Goal: Information Seeking & Learning: Learn about a topic

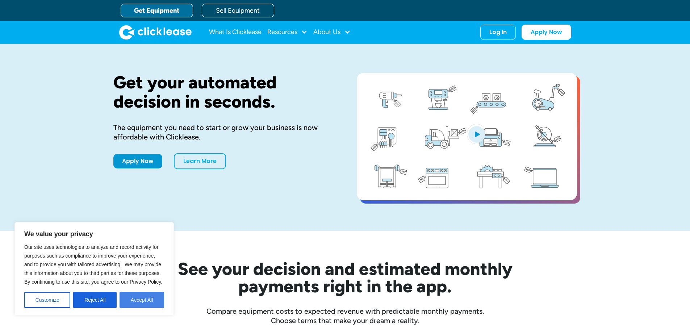
click at [148, 296] on button "Accept All" at bounding box center [142, 300] width 45 height 16
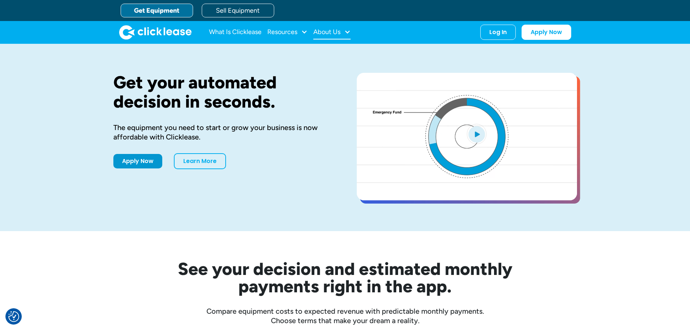
click at [340, 32] on div "About Us" at bounding box center [326, 32] width 27 height 0
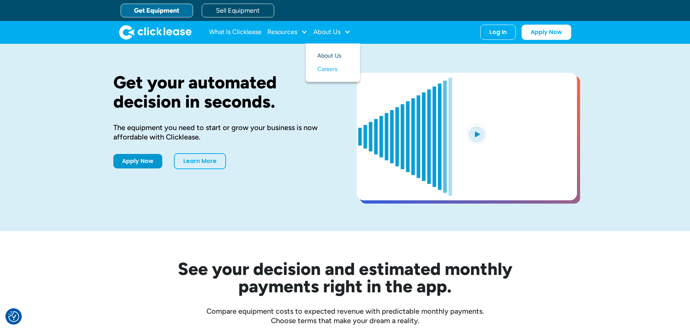
click at [339, 55] on link "About Us" at bounding box center [332, 55] width 31 height 13
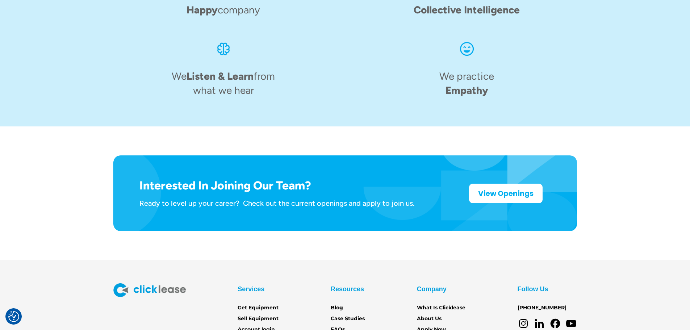
scroll to position [1127, 0]
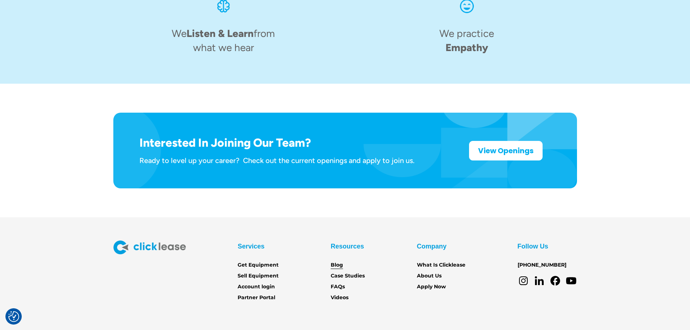
click at [338, 261] on link "Blog" at bounding box center [337, 265] width 12 height 8
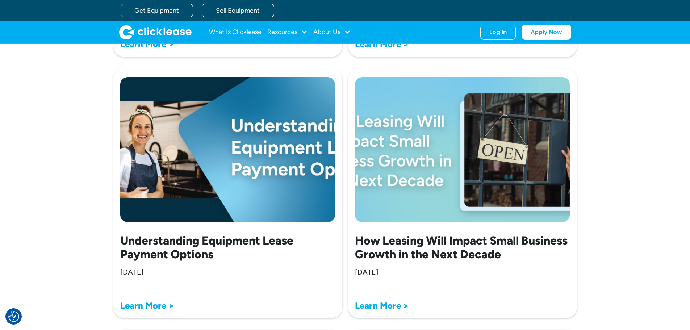
scroll to position [1182, 0]
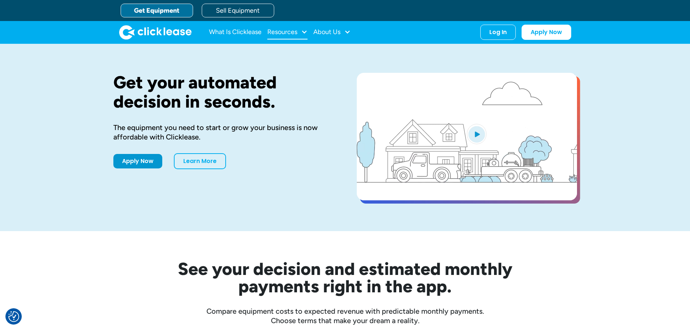
click at [298, 33] on div "Resources" at bounding box center [287, 32] width 40 height 14
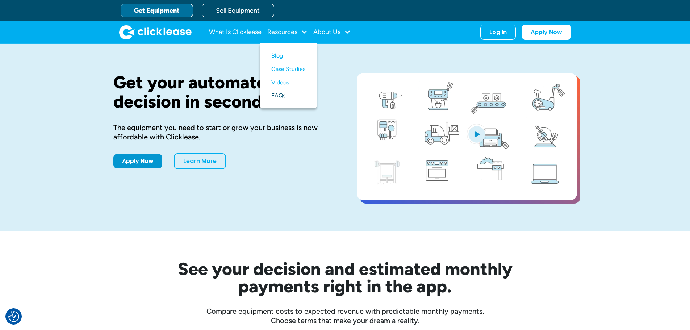
click at [289, 95] on link "FAQs" at bounding box center [288, 95] width 34 height 13
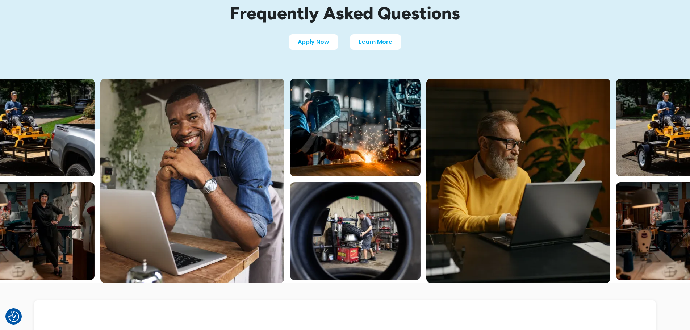
scroll to position [290, 0]
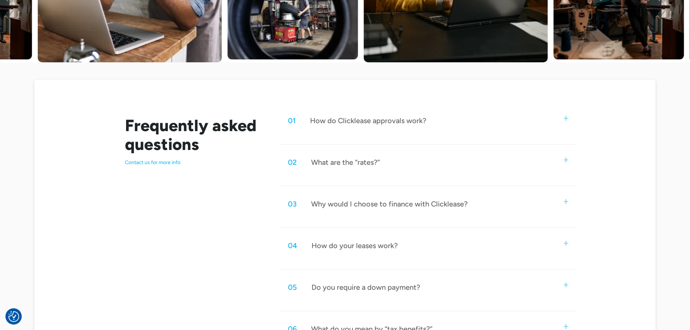
click at [486, 122] on div "01 How do Clicklease approvals work?" at bounding box center [427, 121] width 297 height 24
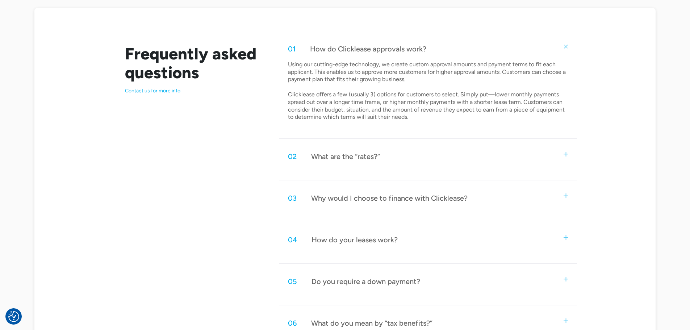
scroll to position [362, 0]
click at [456, 155] on div "02 What are the “rates?”" at bounding box center [427, 156] width 297 height 24
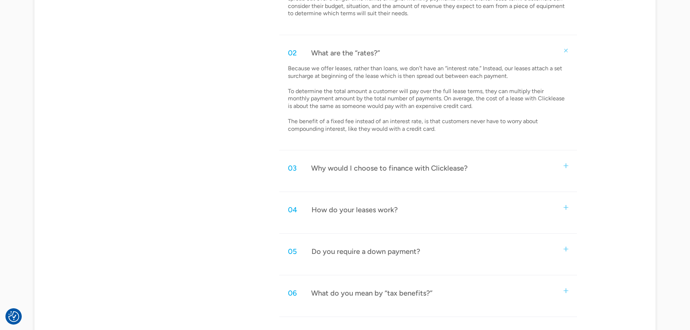
scroll to position [471, 0]
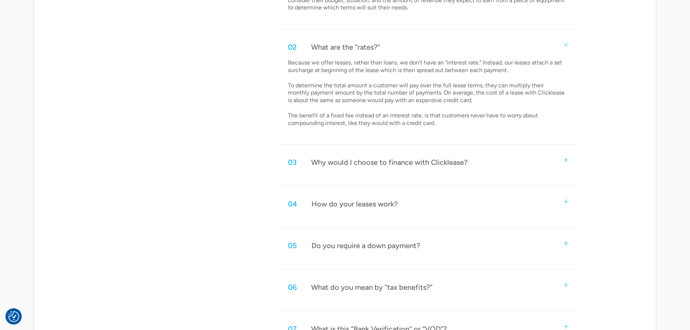
click at [510, 158] on div "03 Why would I choose to finance with Clicklease?" at bounding box center [427, 162] width 297 height 24
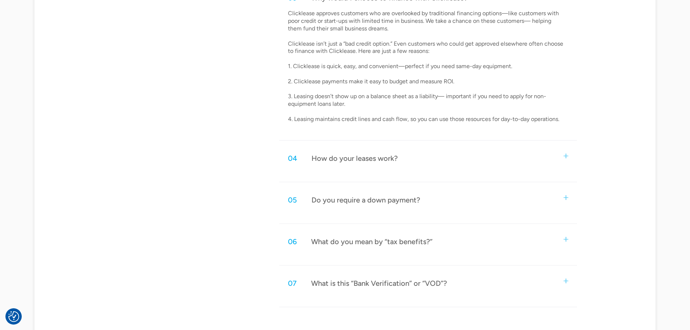
scroll to position [652, 0]
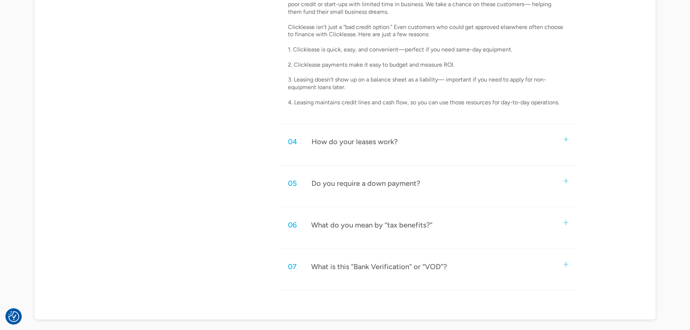
click at [491, 147] on div "04 How do your leases work?" at bounding box center [427, 142] width 297 height 24
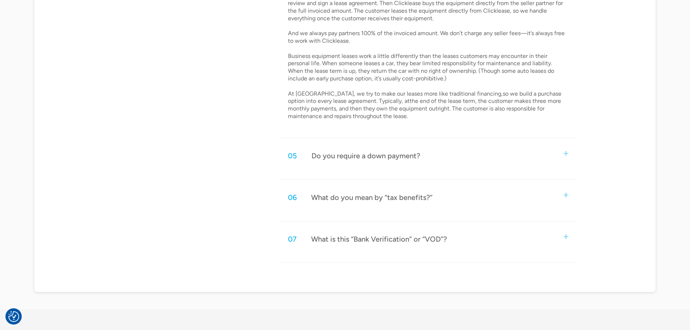
scroll to position [833, 0]
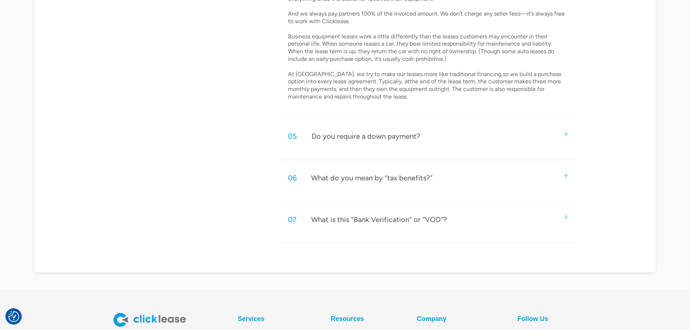
click at [457, 134] on div "05 Do you require a down payment?" at bounding box center [427, 136] width 297 height 24
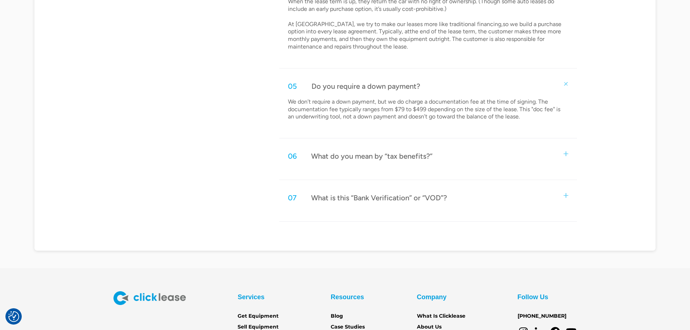
scroll to position [905, 0]
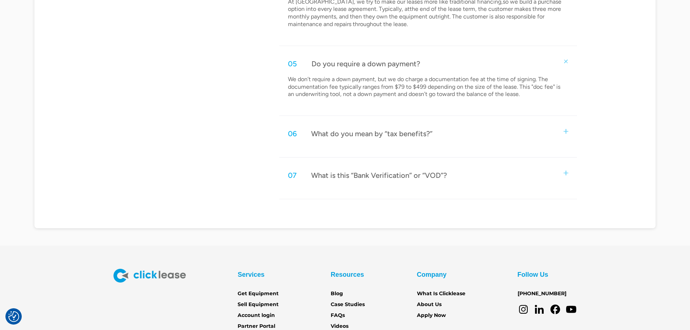
click at [452, 130] on div "06 What do you mean by “tax benefits?”" at bounding box center [427, 134] width 297 height 24
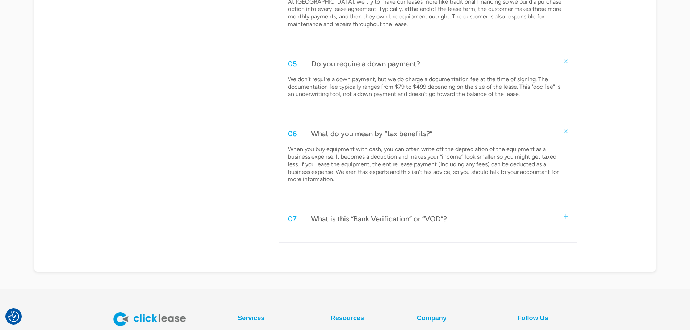
click at [439, 221] on div "What is this “Bank Verification” or “VOD”?" at bounding box center [379, 218] width 136 height 9
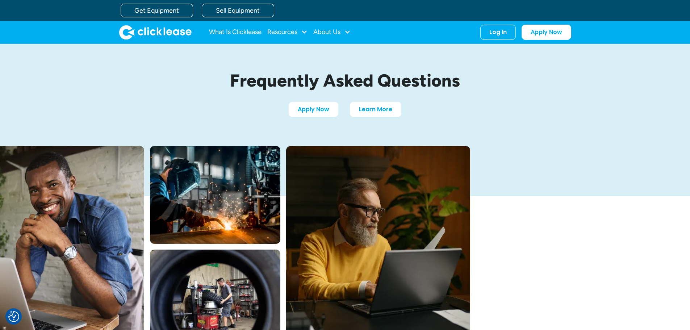
scroll to position [0, 0]
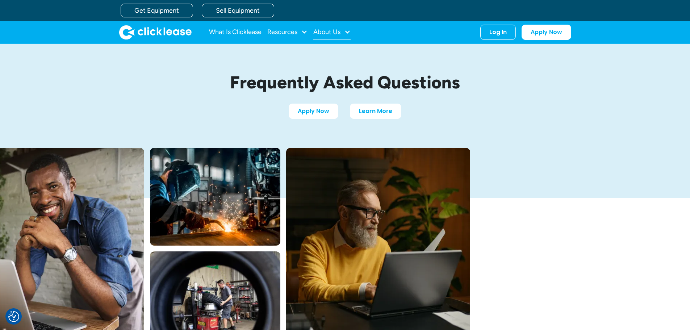
click at [344, 29] on div "About Us" at bounding box center [331, 32] width 37 height 14
click at [287, 32] on div "Resources" at bounding box center [282, 32] width 30 height 0
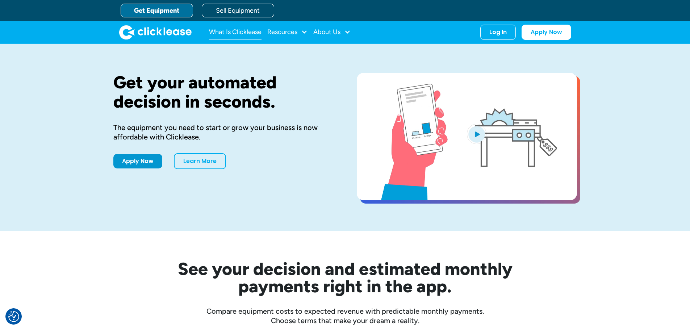
click at [250, 30] on link "What Is Clicklease" at bounding box center [235, 32] width 53 height 14
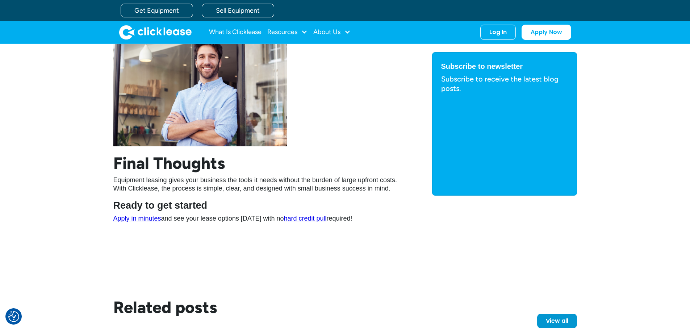
scroll to position [1375, 0]
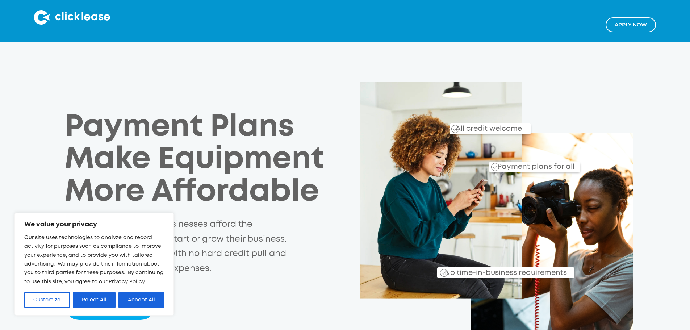
click at [216, 255] on div "Payment Plans Make Equipment More Affordable Clicklease helps small businesses …" at bounding box center [201, 216] width 274 height 208
click at [102, 297] on button "Reject All" at bounding box center [94, 300] width 43 height 16
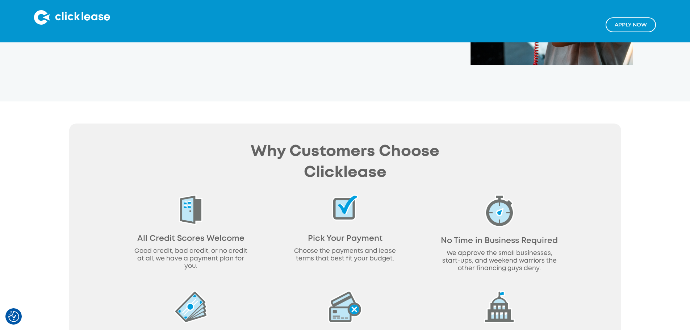
scroll to position [145, 0]
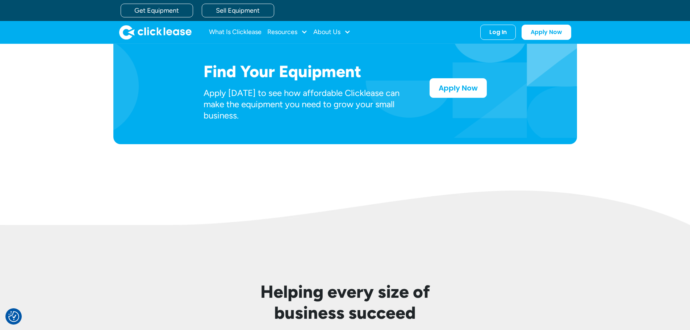
scroll to position [317, 0]
